Goal: Task Accomplishment & Management: Manage account settings

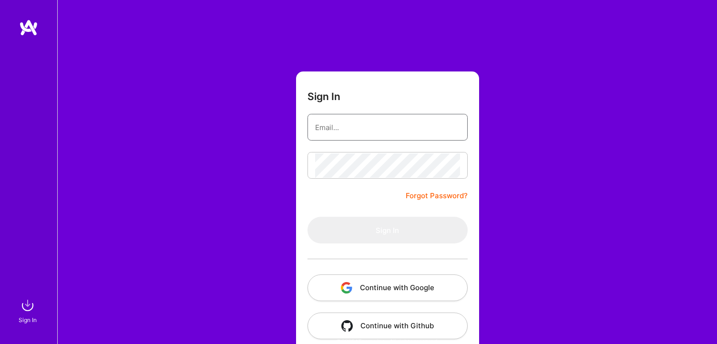
type input "[PERSON_NAME][EMAIL_ADDRESS][DOMAIN_NAME]"
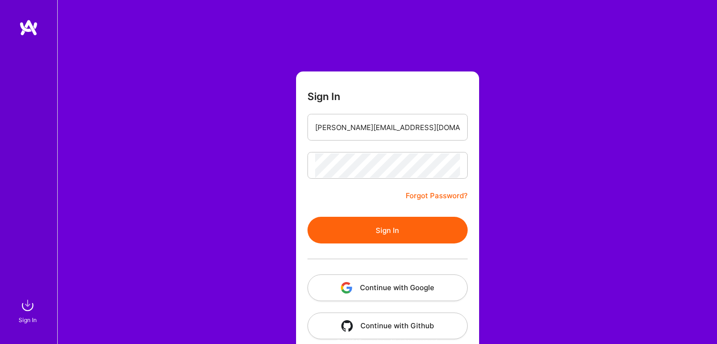
click at [380, 201] on form "Sign In [PERSON_NAME][EMAIL_ADDRESS][DOMAIN_NAME] Forgot Password? Sign In Cont…" at bounding box center [387, 210] width 183 height 279
click at [379, 228] on button "Sign In" at bounding box center [387, 230] width 160 height 27
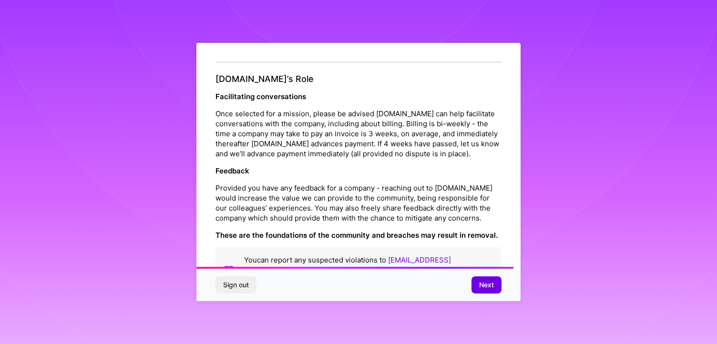
scroll to position [1053, 0]
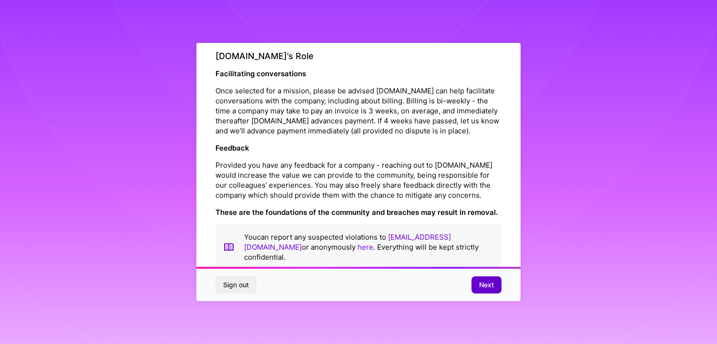
click at [481, 289] on span "Next" at bounding box center [486, 285] width 15 height 10
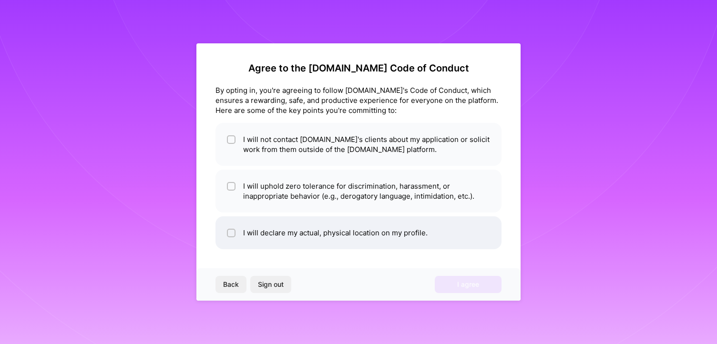
click at [229, 234] on input "checkbox" at bounding box center [232, 233] width 7 height 7
checkbox input "true"
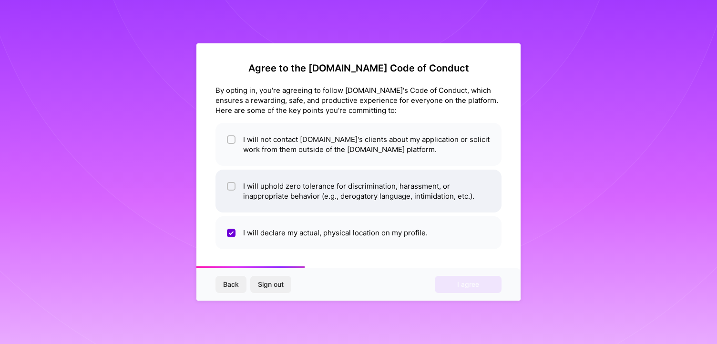
click at [230, 189] on input "checkbox" at bounding box center [232, 187] width 7 height 7
checkbox input "true"
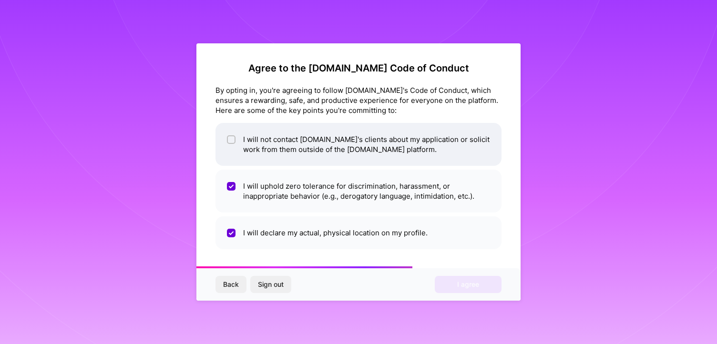
click at [230, 137] on input "checkbox" at bounding box center [232, 140] width 7 height 7
checkbox input "true"
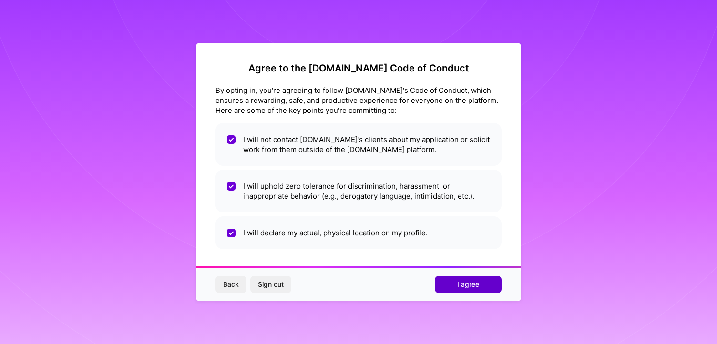
click at [460, 288] on span "I agree" at bounding box center [468, 285] width 22 height 10
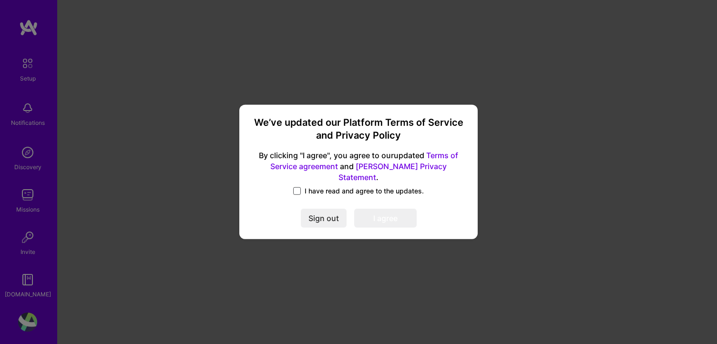
click at [298, 187] on span at bounding box center [297, 191] width 8 height 8
click at [0, 0] on input "I have read and agree to the updates." at bounding box center [0, 0] width 0 height 0
click at [377, 220] on button "I agree" at bounding box center [385, 218] width 62 height 19
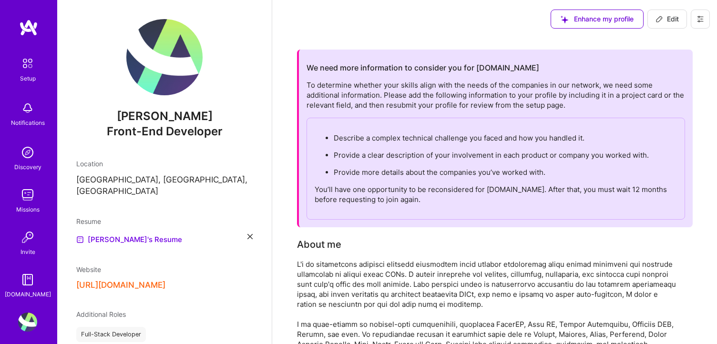
click at [669, 20] on span "Edit" at bounding box center [666, 19] width 23 height 10
select select "US"
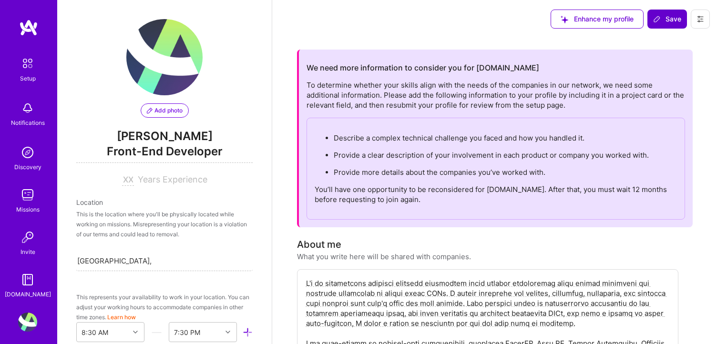
scroll to position [383, 0]
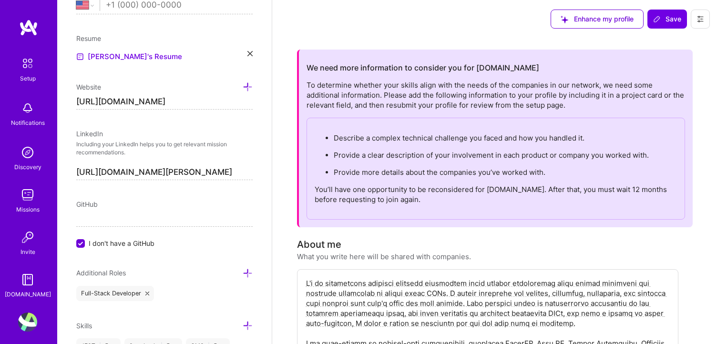
click at [700, 19] on icon at bounding box center [700, 19] width 6 height 1
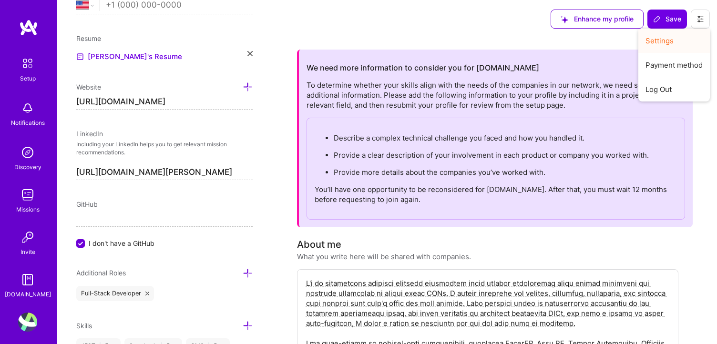
click at [674, 38] on button "Settings" at bounding box center [673, 41] width 71 height 24
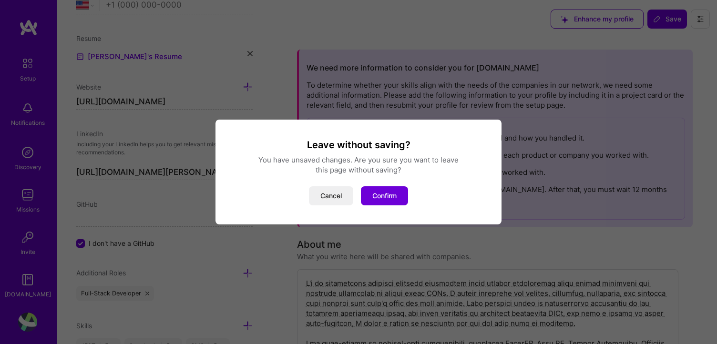
click at [391, 184] on div "Leave without saving? You have unsaved changes. Are you sure you want to leave …" at bounding box center [358, 172] width 263 height 67
click at [390, 191] on button "Confirm" at bounding box center [384, 195] width 47 height 19
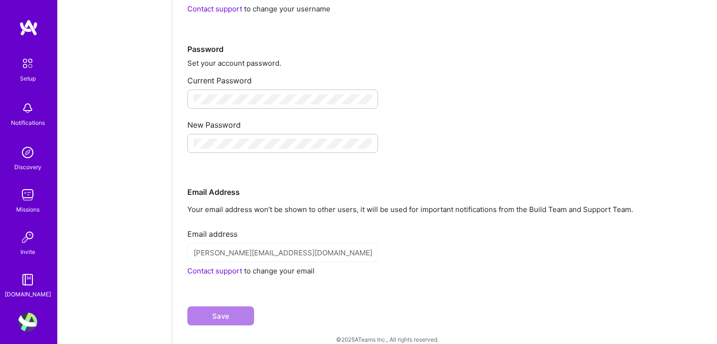
scroll to position [146, 0]
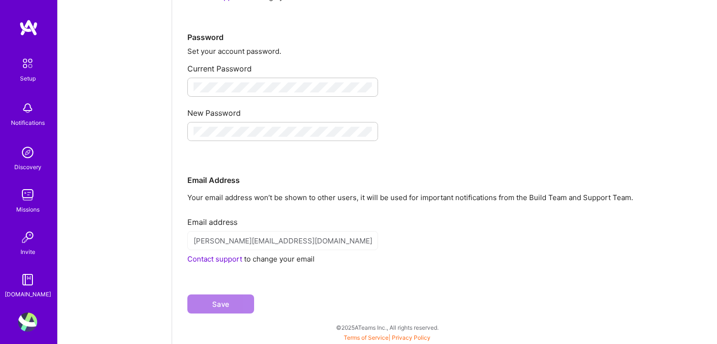
click at [262, 263] on div "Contact support to change your email" at bounding box center [444, 259] width 514 height 10
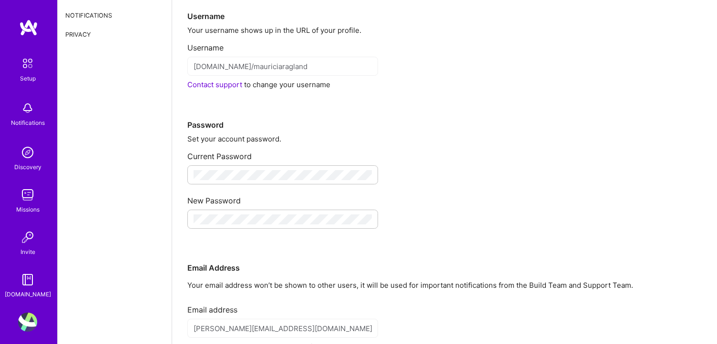
scroll to position [0, 0]
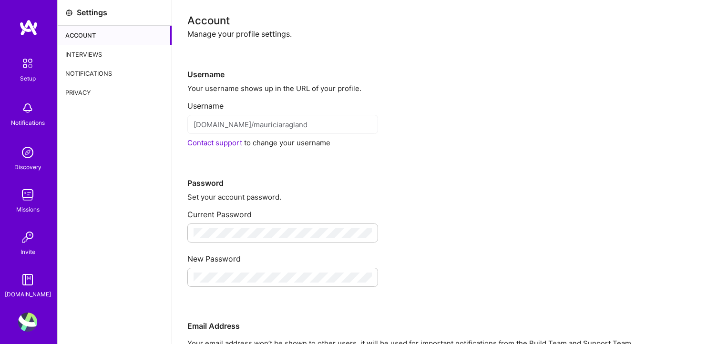
click at [87, 34] on div "Account" at bounding box center [115, 35] width 114 height 19
click at [86, 52] on div "Interviews" at bounding box center [115, 54] width 114 height 19
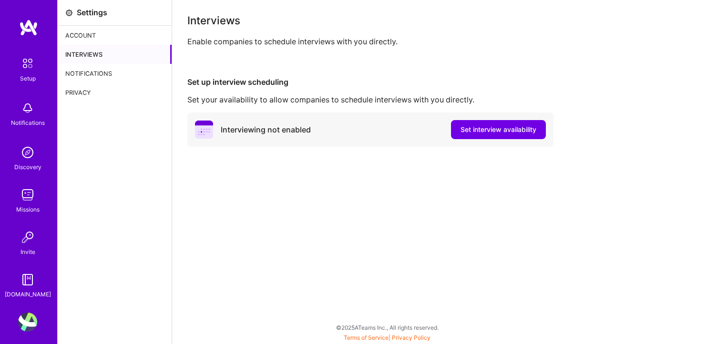
click at [89, 77] on div "Notifications" at bounding box center [115, 73] width 114 height 19
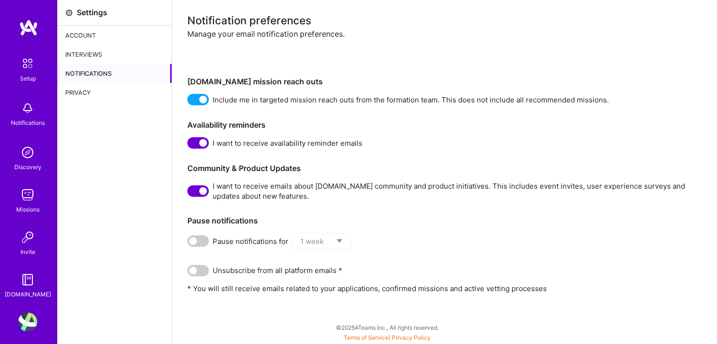
click at [81, 91] on div "Privacy" at bounding box center [115, 92] width 114 height 19
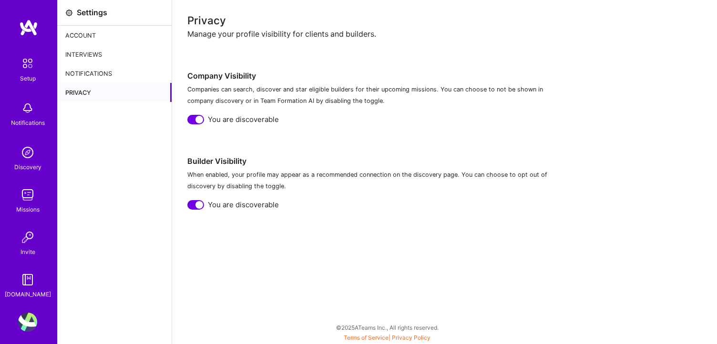
click at [86, 37] on div "Account" at bounding box center [115, 35] width 114 height 19
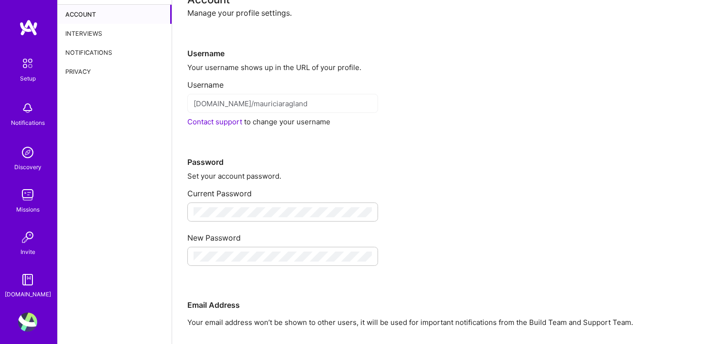
scroll to position [21, 0]
click at [198, 121] on link "Contact support" at bounding box center [214, 121] width 55 height 9
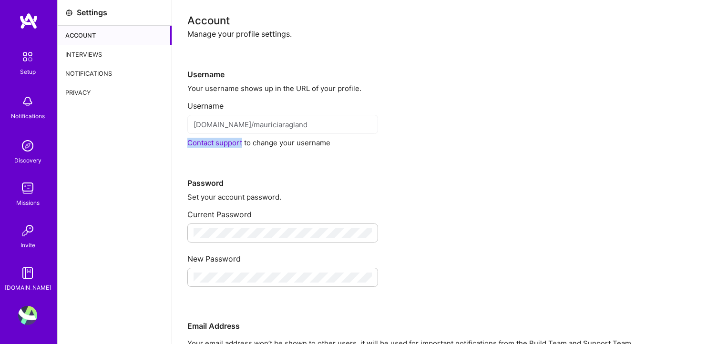
scroll to position [0, 0]
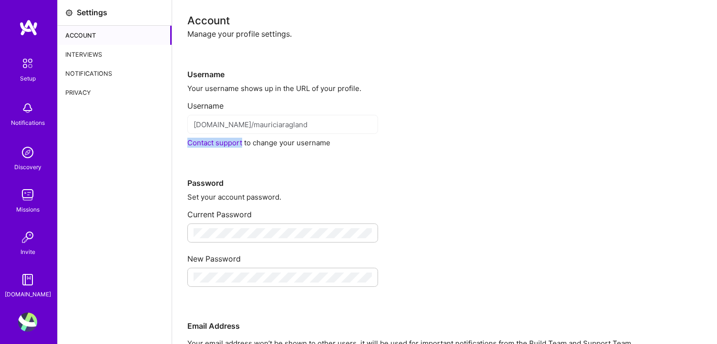
click at [26, 326] on img at bounding box center [27, 322] width 19 height 19
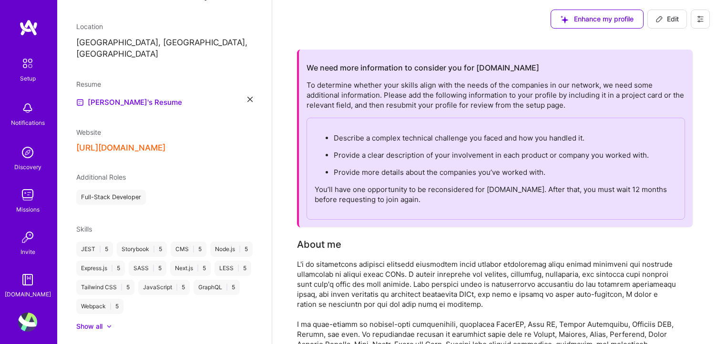
scroll to position [151, 0]
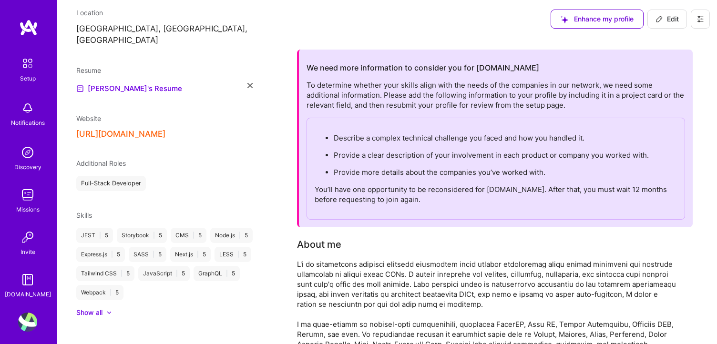
click at [700, 19] on icon at bounding box center [700, 19] width 8 height 8
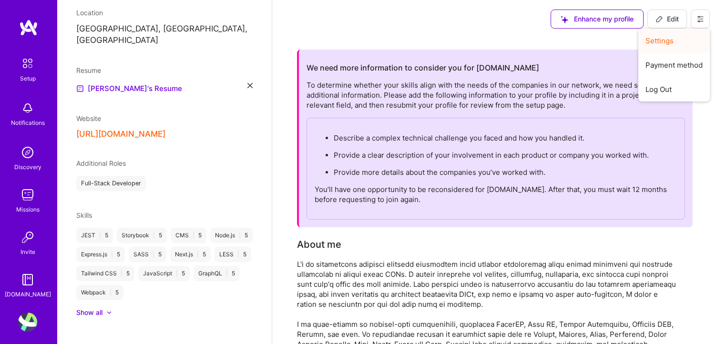
click at [668, 41] on button "Settings" at bounding box center [673, 41] width 71 height 24
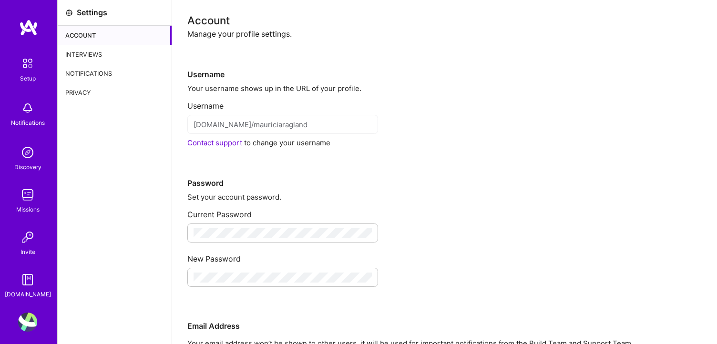
click at [77, 92] on div "Privacy" at bounding box center [115, 92] width 114 height 19
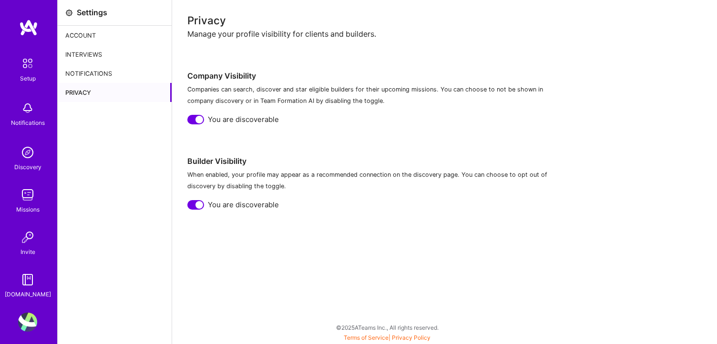
click at [82, 76] on div "Notifications" at bounding box center [115, 73] width 114 height 19
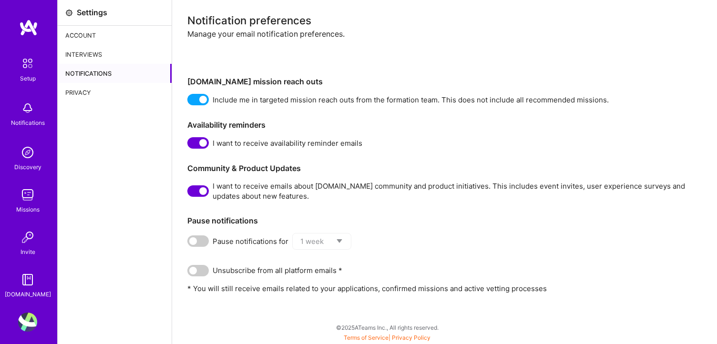
click at [203, 272] on span at bounding box center [197, 270] width 21 height 11
click at [189, 273] on input "checkbox" at bounding box center [189, 273] width 0 height 0
click at [99, 57] on div "Interviews" at bounding box center [115, 54] width 114 height 19
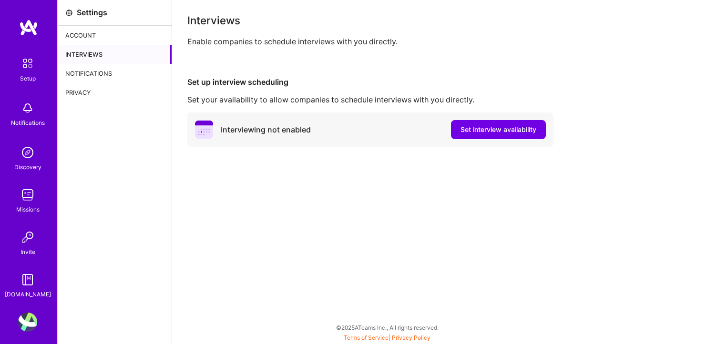
click at [105, 37] on div "Account" at bounding box center [115, 35] width 114 height 19
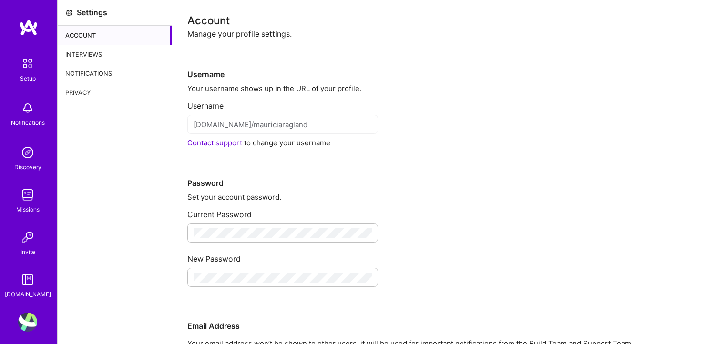
click at [109, 89] on div "Privacy" at bounding box center [115, 92] width 114 height 19
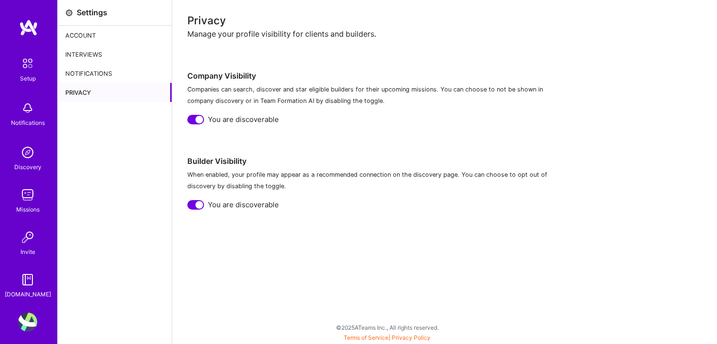
click at [27, 75] on div "Setup" at bounding box center [28, 78] width 16 height 10
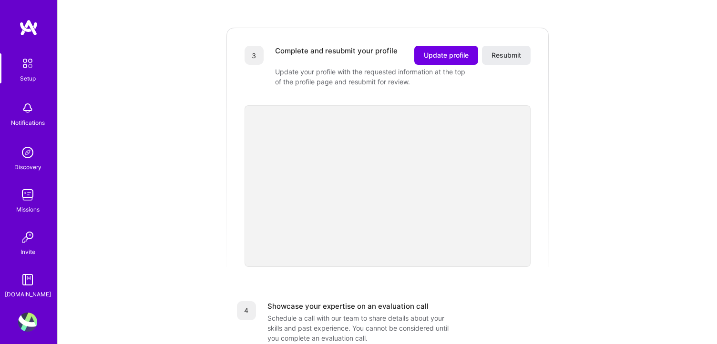
scroll to position [424, 0]
